Goal: Task Accomplishment & Management: Use online tool/utility

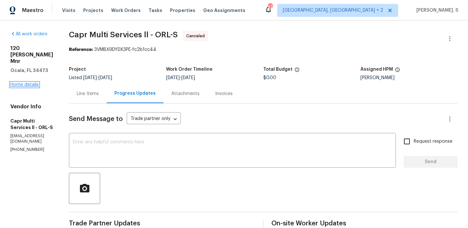
click at [33, 82] on link "Home details" at bounding box center [24, 84] width 28 height 5
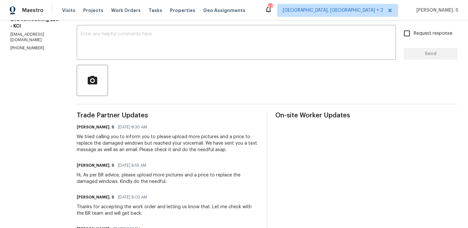
scroll to position [109, 0]
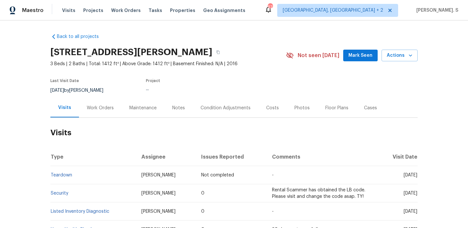
click at [98, 105] on div "Work Orders" at bounding box center [100, 108] width 27 height 6
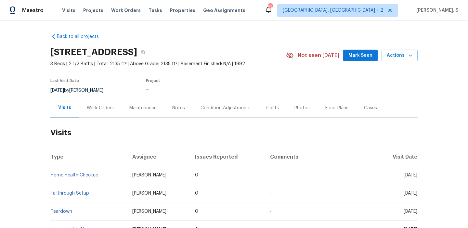
click at [98, 105] on div "Work Orders" at bounding box center [100, 108] width 27 height 6
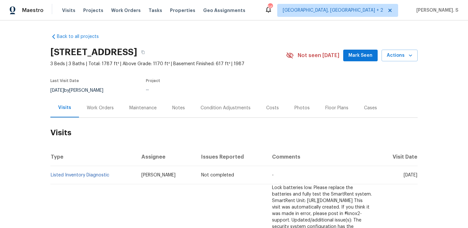
click at [92, 115] on div "Work Orders" at bounding box center [100, 107] width 43 height 19
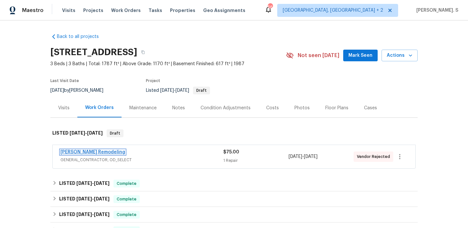
click at [93, 151] on link "Pino Remodeling" at bounding box center [92, 152] width 65 height 5
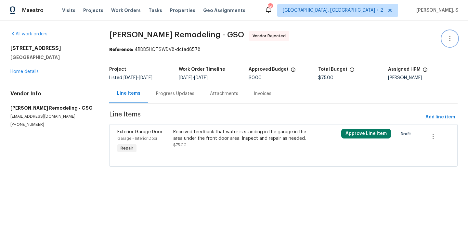
click at [447, 33] on button "button" at bounding box center [450, 39] width 16 height 16
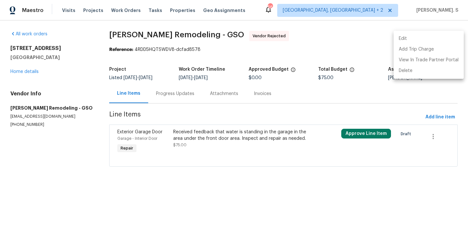
click at [423, 37] on li "Edit" at bounding box center [428, 38] width 70 height 11
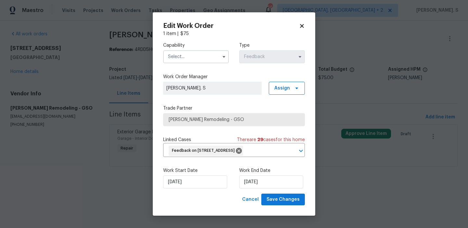
click at [177, 50] on input "text" at bounding box center [196, 56] width 66 height 13
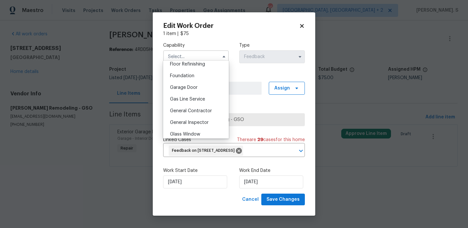
scroll to position [275, 0]
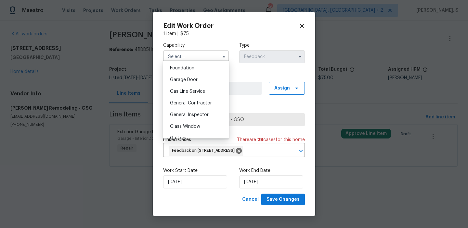
click at [181, 101] on span "General Contractor" at bounding box center [191, 103] width 42 height 5
type input "General Contractor"
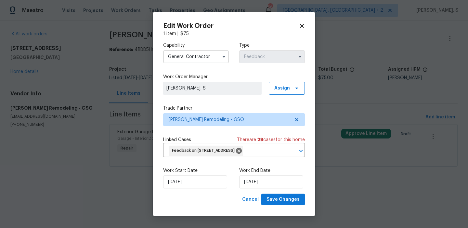
click at [181, 101] on div "Capability General Contractor Agent Appliance Bathtub Resurfacing BRN And Lrr B…" at bounding box center [234, 115] width 142 height 157
click at [294, 117] on icon at bounding box center [296, 119] width 5 height 5
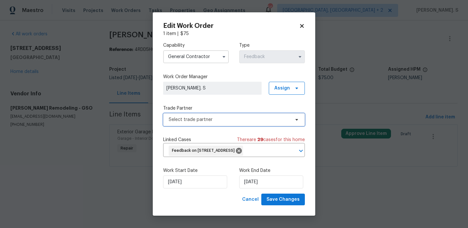
click at [294, 117] on icon at bounding box center [296, 119] width 5 height 5
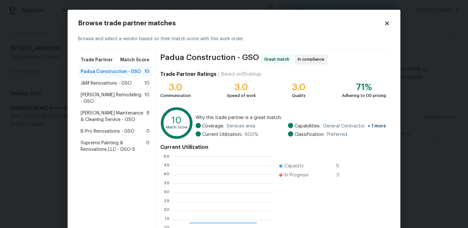
scroll to position [91, 101]
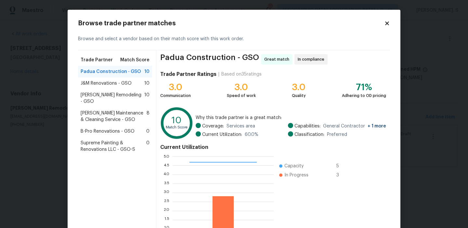
click at [111, 81] on span "J&M Renovations - GSO" at bounding box center [106, 83] width 51 height 6
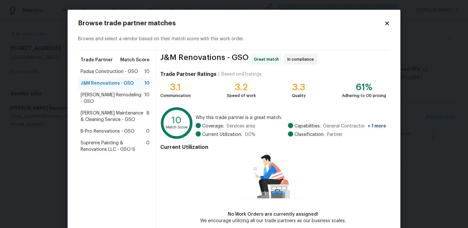
click at [112, 75] on div "Padua Construction - GSO 10" at bounding box center [115, 72] width 74 height 12
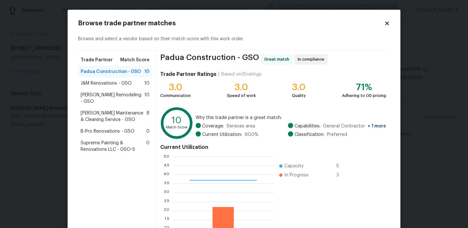
scroll to position [58, 0]
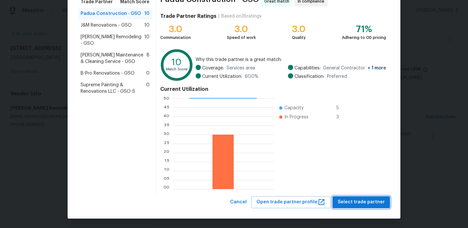
click at [349, 203] on span "Select trade partner" at bounding box center [360, 202] width 47 height 8
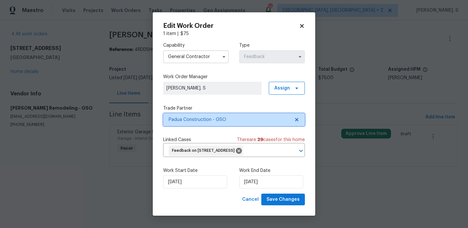
scroll to position [0, 0]
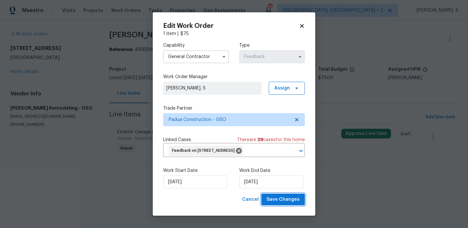
click at [296, 204] on span "Save Changes" at bounding box center [282, 200] width 33 height 8
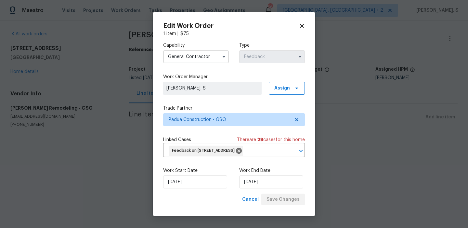
click at [28, 76] on body "Maestro Visits Projects Work Orders Tasks Properties Geo Assignments 56 Albuque…" at bounding box center [234, 77] width 468 height 154
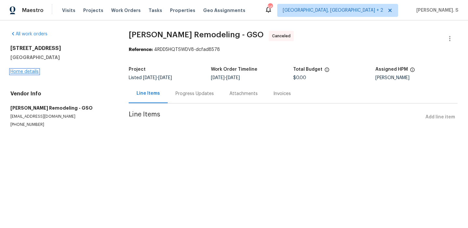
click at [22, 70] on link "Home details" at bounding box center [24, 71] width 28 height 5
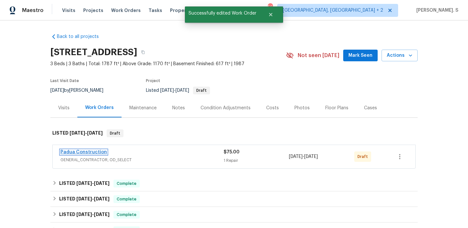
click at [92, 150] on link "Padua Construction" at bounding box center [83, 152] width 46 height 5
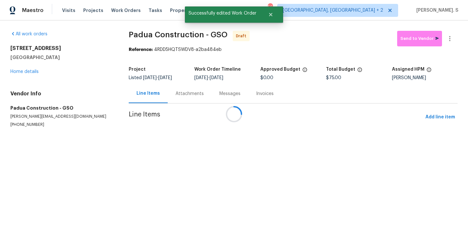
click at [251, 135] on div at bounding box center [234, 114] width 468 height 228
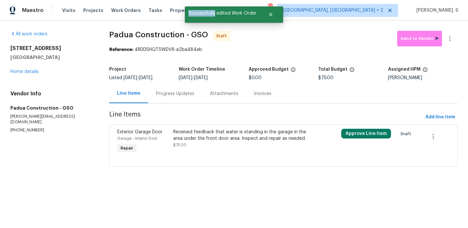
click at [251, 135] on div "Received feedback that water is standing in the garage in the area under the fr…" at bounding box center [241, 135] width 136 height 13
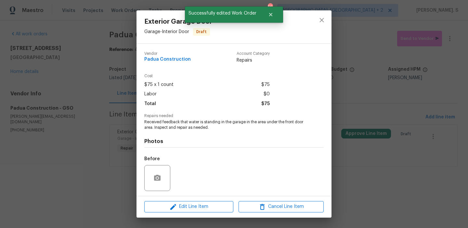
scroll to position [44, 0]
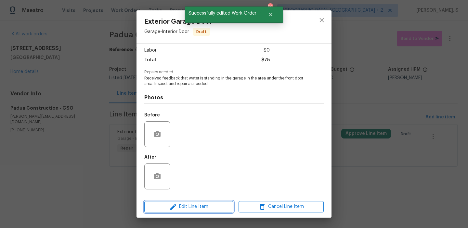
click at [186, 204] on span "Edit Line Item" at bounding box center [188, 207] width 85 height 8
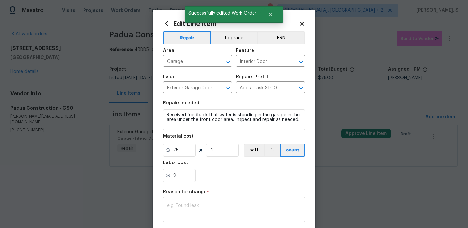
click at [188, 206] on textarea at bounding box center [234, 211] width 134 height 14
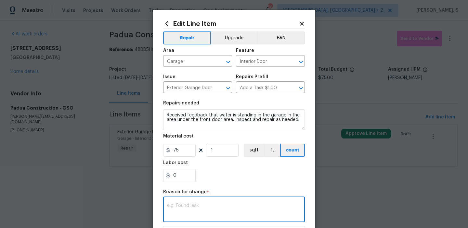
type textarea "B"
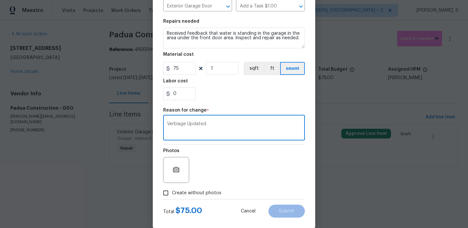
scroll to position [92, 0]
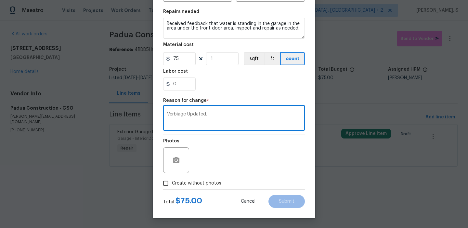
type textarea "Verbiage Updated."
click at [196, 181] on span "Create without photos" at bounding box center [196, 183] width 49 height 7
click at [172, 181] on input "Create without photos" at bounding box center [165, 183] width 12 height 12
checkbox input "true"
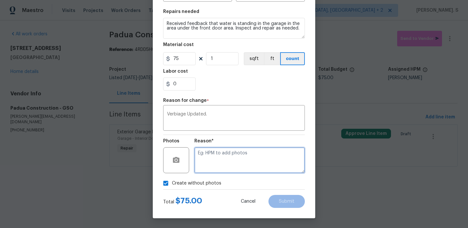
click at [261, 164] on textarea at bounding box center [249, 160] width 110 height 26
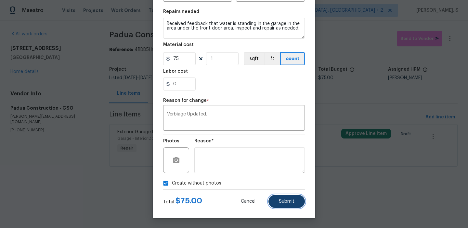
click at [291, 204] on button "Submit" at bounding box center [286, 201] width 36 height 13
click at [424, 185] on body "Maestro Visits Projects Work Orders Tasks Properties Geo Assignments 56 Albuque…" at bounding box center [234, 92] width 468 height 185
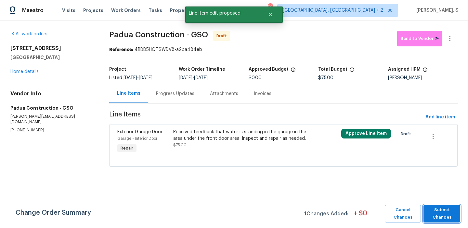
click at [440, 220] on span "Submit Changes" at bounding box center [441, 214] width 30 height 15
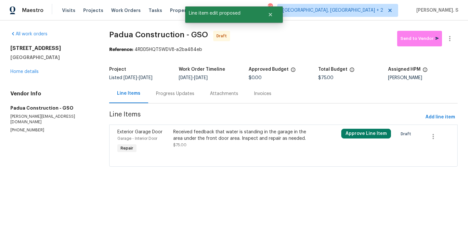
click at [179, 93] on div "Progress Updates" at bounding box center [175, 94] width 38 height 6
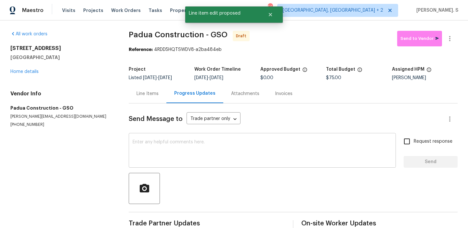
click at [175, 142] on textarea at bounding box center [261, 151] width 259 height 23
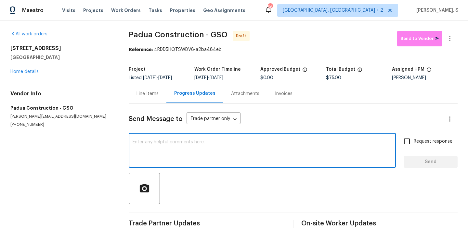
paste textarea "Hi, this is Glory with Opendoor. I’m confirming you received the WO for the pro…"
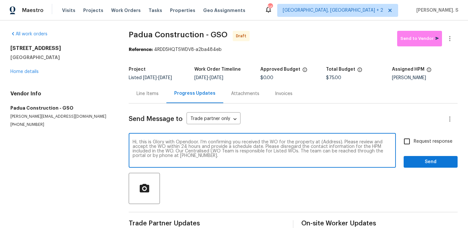
click at [329, 142] on textarea "Hi, this is Glory with Opendoor. I’m confirming you received the WO for the pro…" at bounding box center [261, 151] width 259 height 23
paste textarea "204 Barrington Pl, Winston Salem, NC 27104"
type textarea "Hi, this is Glory with Opendoor. I’m confirming you received the WO for the pro…"
click at [457, 42] on div "All work orders 204 Barrington Pl Winston Salem, NC 27104 Home details Vendor I…" at bounding box center [234, 130] width 468 height 221
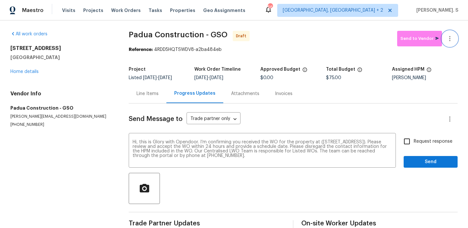
click at [454, 40] on button "button" at bounding box center [450, 39] width 16 height 16
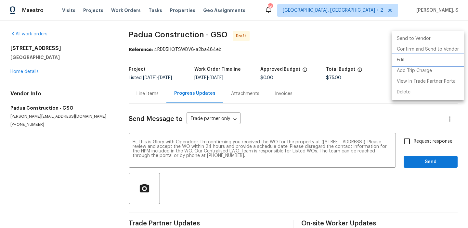
click at [442, 56] on li "Edit" at bounding box center [427, 60] width 72 height 11
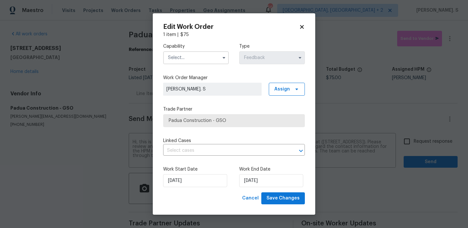
click at [201, 57] on input "text" at bounding box center [196, 57] width 66 height 13
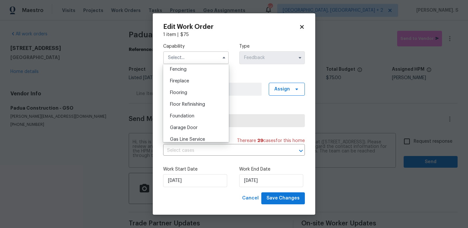
scroll to position [270, 0]
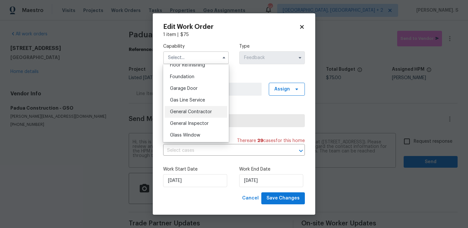
click at [193, 112] on span "General Contractor" at bounding box center [191, 112] width 42 height 5
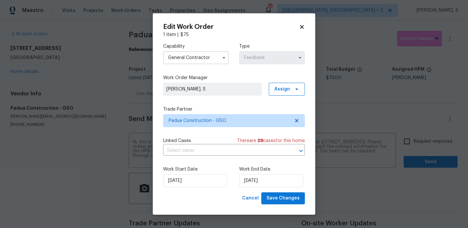
click at [208, 54] on input "General Contractor" at bounding box center [196, 57] width 66 height 13
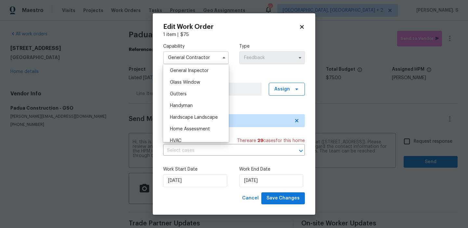
scroll to position [337, 0]
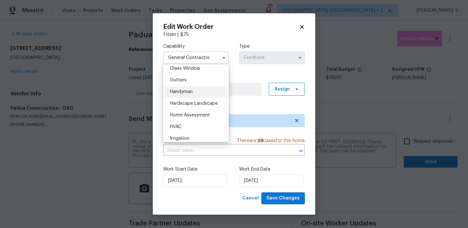
click at [202, 94] on div "Handyman" at bounding box center [196, 92] width 62 height 12
type input "Handyman"
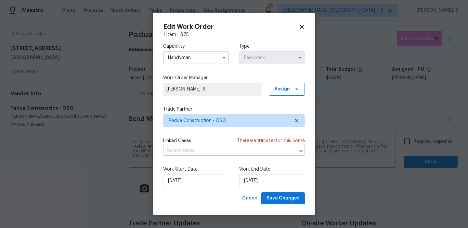
click at [208, 146] on input "text" at bounding box center [224, 151] width 123 height 10
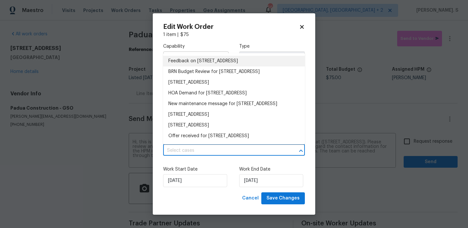
click at [211, 63] on li "Feedback on 204 Barrington Pl, Winston Salem, NC 27104" at bounding box center [234, 61] width 142 height 11
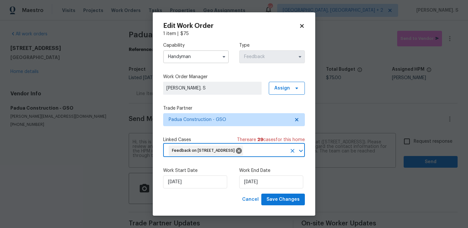
click at [270, 194] on div "Work Start Date 8/20/2025 Work End Date 8/22/2025" at bounding box center [234, 178] width 142 height 32
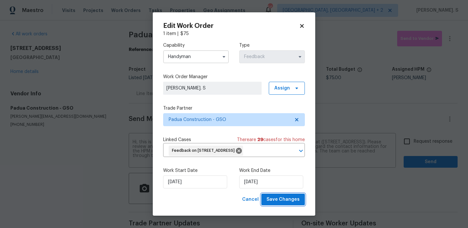
click at [275, 204] on span "Save Changes" at bounding box center [282, 200] width 33 height 8
click at [402, 144] on body "Maestro Visits Projects Work Orders Tasks Properties Geo Assignments 56 Albuque…" at bounding box center [234, 114] width 468 height 228
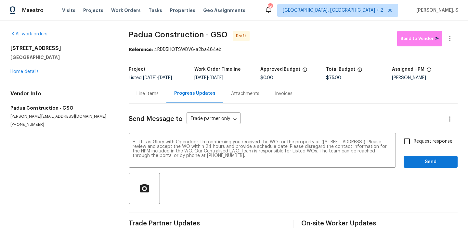
click at [402, 144] on input "Request response" at bounding box center [407, 142] width 14 height 14
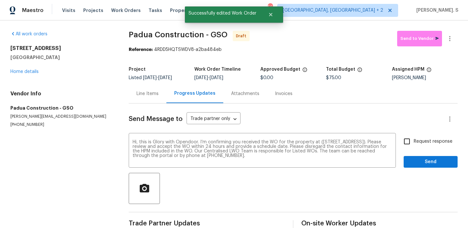
click at [402, 144] on input "Request response" at bounding box center [407, 142] width 14 height 14
click at [405, 135] on input "Request response" at bounding box center [407, 142] width 14 height 14
checkbox input "true"
click at [417, 161] on span "Send" at bounding box center [431, 162] width 44 height 8
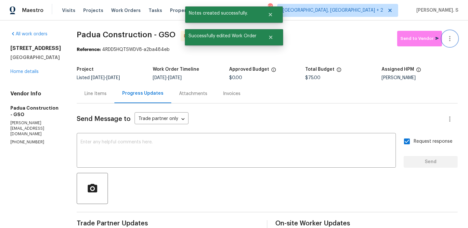
click at [449, 40] on icon "button" at bounding box center [450, 39] width 8 height 8
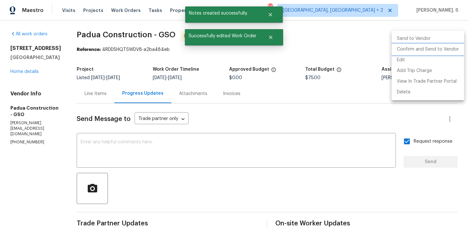
click at [450, 51] on li "Confirm and Send to Vendor" at bounding box center [427, 49] width 72 height 11
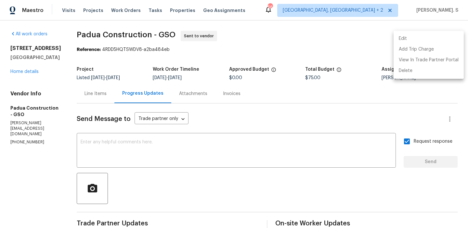
click at [137, 29] on div at bounding box center [234, 114] width 468 height 228
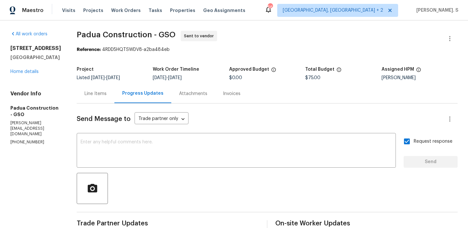
click at [137, 29] on div "Edit Add Trip Charge View In Trade Partner Portal Delete" at bounding box center [234, 114] width 468 height 228
click at [137, 29] on div "All work orders 204 Barrington Pl Winston Salem, NC 27104 Home details Vendor I…" at bounding box center [234, 156] width 468 height 272
copy span "Padua Construction - GSO"
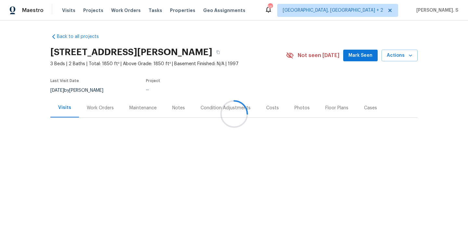
click at [88, 116] on div at bounding box center [234, 114] width 468 height 228
click at [94, 112] on div "Work Orders" at bounding box center [100, 107] width 43 height 19
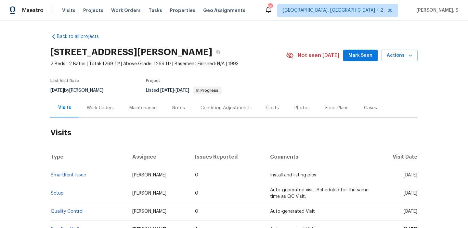
click at [109, 110] on div "Work Orders" at bounding box center [100, 108] width 27 height 6
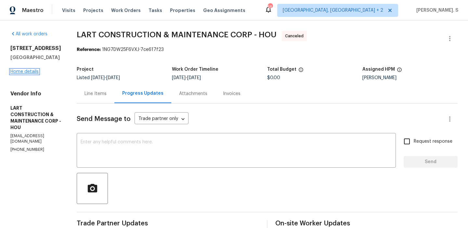
click at [28, 74] on link "Home details" at bounding box center [24, 71] width 28 height 5
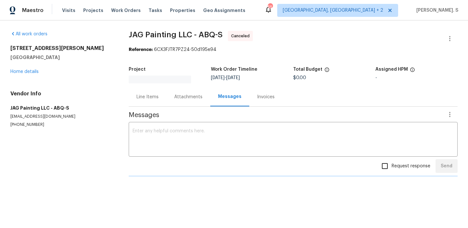
click at [24, 77] on div "All work orders 7001 Edwina Ave NE Albuquerque, NM 87110 Home details Vendor In…" at bounding box center [61, 79] width 103 height 97
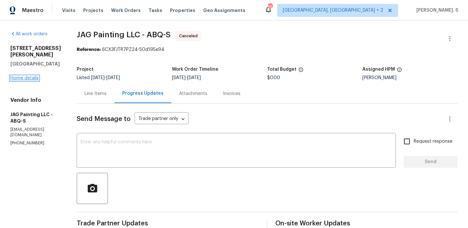
click at [25, 81] on link "Home details" at bounding box center [24, 78] width 28 height 5
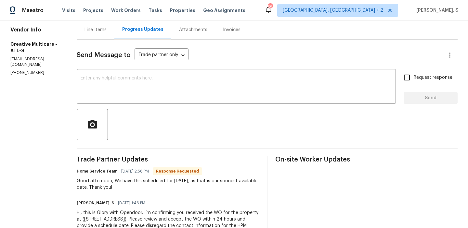
scroll to position [70, 0]
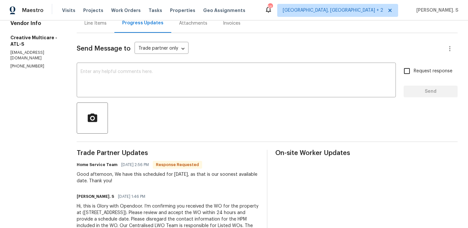
click at [173, 100] on div "Send Message to Trade partner only Trade partner only ​ x ​ Request response Se…" at bounding box center [267, 138] width 381 height 210
click at [175, 89] on textarea at bounding box center [236, 80] width 311 height 23
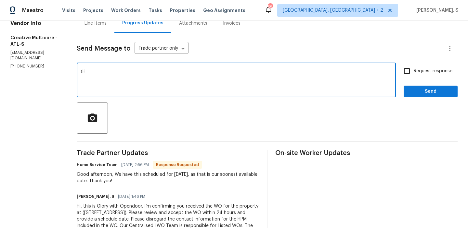
type textarea "t"
type textarea "Thanks for"
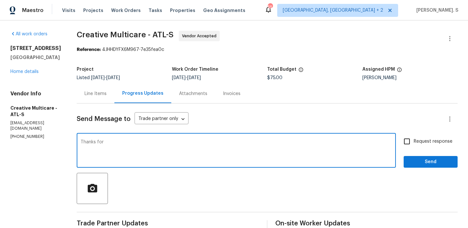
click at [114, 103] on div "Line Items" at bounding box center [96, 93] width 38 height 19
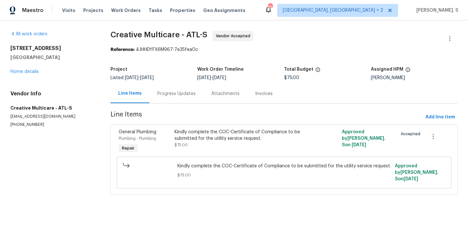
click at [170, 94] on div "Progress Updates" at bounding box center [176, 94] width 38 height 6
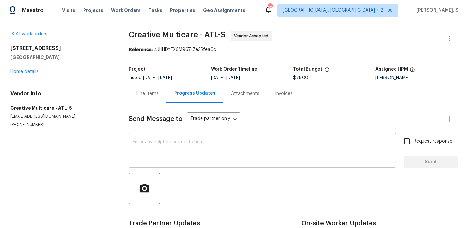
click at [164, 146] on textarea at bounding box center [261, 151] width 259 height 23
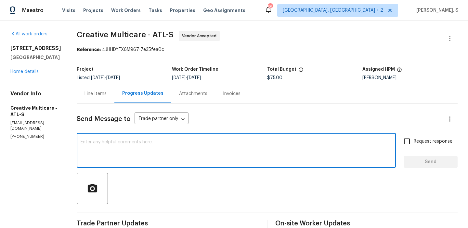
type textarea "Y"
type textarea "Thanks for accepting the work order and"
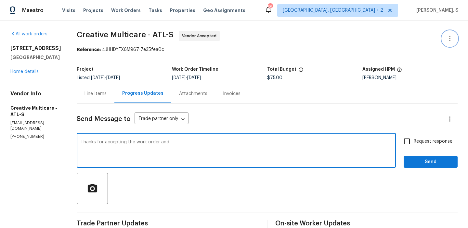
click at [447, 43] on button "button" at bounding box center [450, 39] width 16 height 16
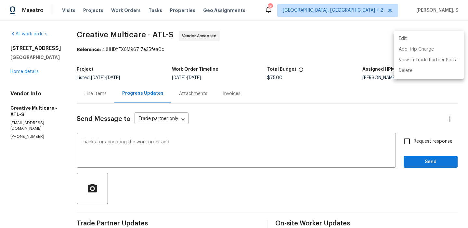
click at [415, 38] on li "Edit" at bounding box center [428, 38] width 70 height 11
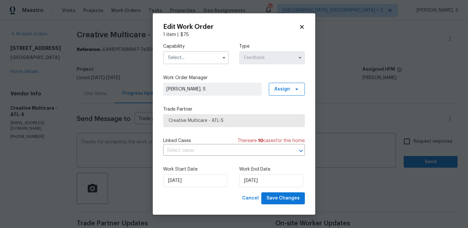
click at [215, 50] on div "Capability" at bounding box center [196, 53] width 66 height 21
click at [212, 63] on input "text" at bounding box center [196, 57] width 66 height 13
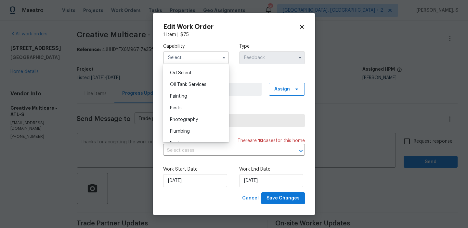
scroll to position [542, 0]
click at [197, 110] on div "Plumbing" at bounding box center [196, 110] width 62 height 12
type input "Plumbing"
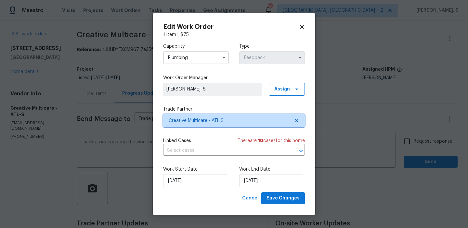
click at [298, 120] on icon at bounding box center [296, 120] width 5 height 5
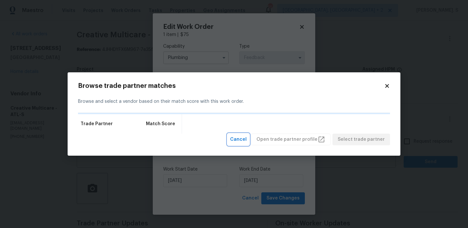
click at [246, 143] on span "Cancel" at bounding box center [238, 140] width 17 height 8
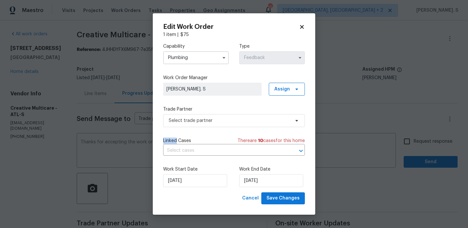
click at [89, 108] on body "Maestro Visits Projects Work Orders Tasks Properties Geo Assignments 55 Albuque…" at bounding box center [234, 114] width 468 height 228
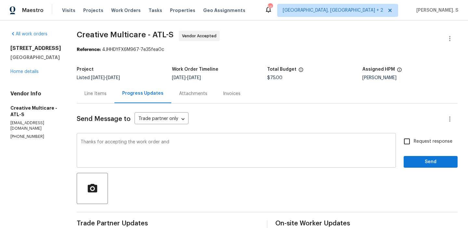
click at [191, 143] on textarea "Thanks for accepting the work order and" at bounding box center [236, 151] width 311 height 23
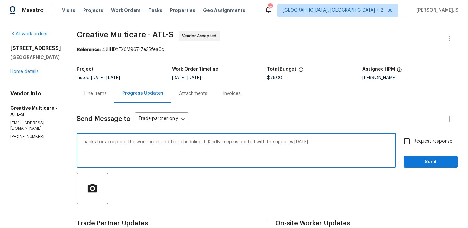
scroll to position [35, 0]
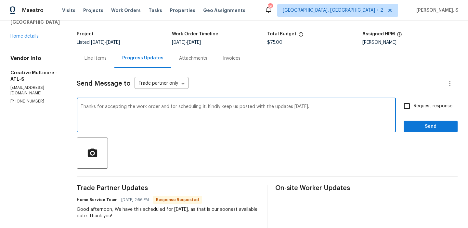
type textarea "Thanks for accepting the work order and for scheduling it. Kindly keep us poste…"
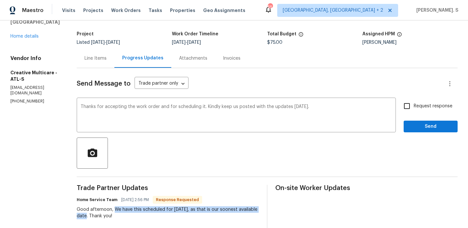
drag, startPoint x: 132, startPoint y: 210, endPoint x: 124, endPoint y: 214, distance: 9.3
click at [124, 214] on div "Good afternoon, We have this scheduled for Monday, as that is our soonest avail…" at bounding box center [168, 213] width 182 height 13
copy div "We have this scheduled for Monday, as that is our soonest available date"
click at [422, 108] on span "Request response" at bounding box center [432, 106] width 39 height 7
click at [413, 108] on input "Request response" at bounding box center [407, 106] width 14 height 14
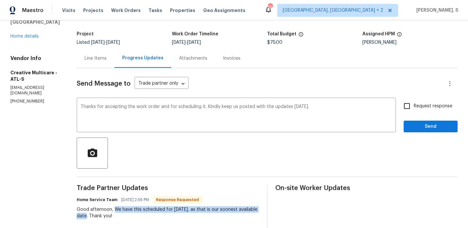
checkbox input "true"
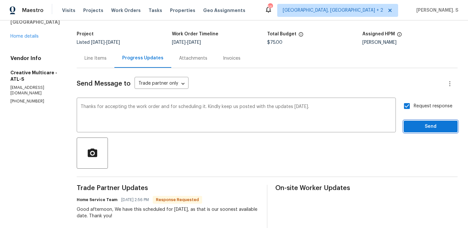
click at [419, 127] on span "Send" at bounding box center [431, 127] width 44 height 8
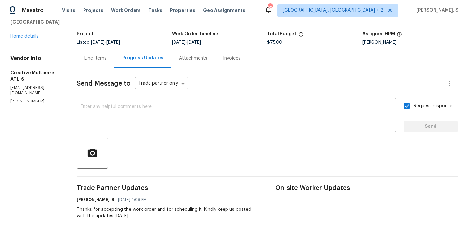
drag, startPoint x: 97, startPoint y: 210, endPoint x: 173, endPoint y: 215, distance: 75.8
click at [173, 215] on div "Thanks for accepting the work order and for scheduling it. Kindly keep us poste…" at bounding box center [168, 213] width 182 height 13
copy div "hanks for accepting the work order and for scheduling it. Kindly keep us posted…"
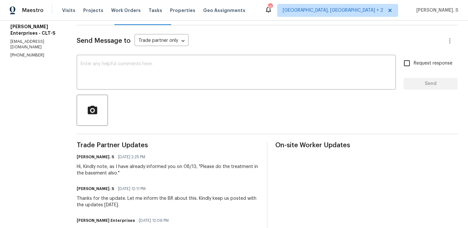
scroll to position [115, 0]
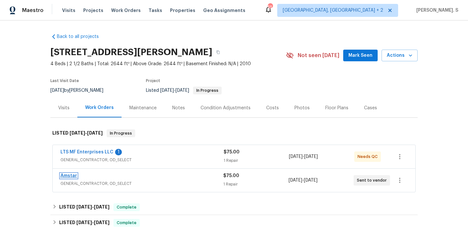
click at [70, 174] on link "Amstar" at bounding box center [68, 176] width 17 height 5
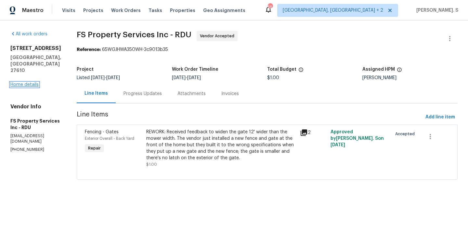
click at [26, 82] on link "Home details" at bounding box center [24, 84] width 28 height 5
